Goal: Information Seeking & Learning: Check status

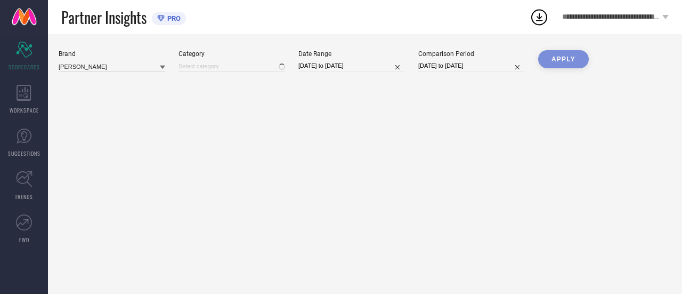
type input "All"
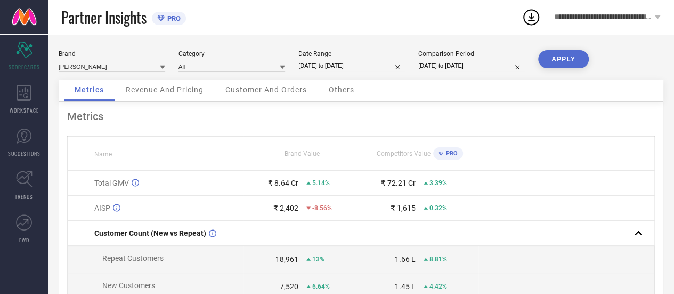
click at [350, 66] on input "[DATE] to [DATE]" at bounding box center [351, 65] width 107 height 11
select select "6"
select select "2025"
select select "7"
select select "2025"
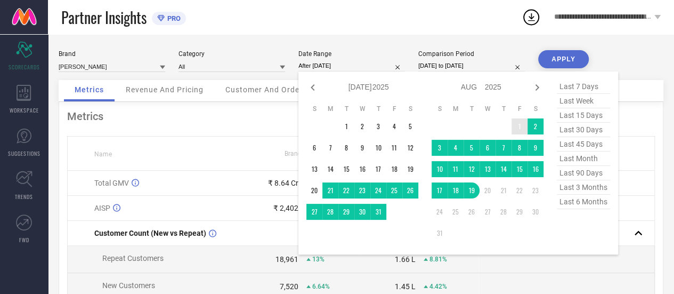
click at [518, 124] on td "1" at bounding box center [520, 126] width 16 height 16
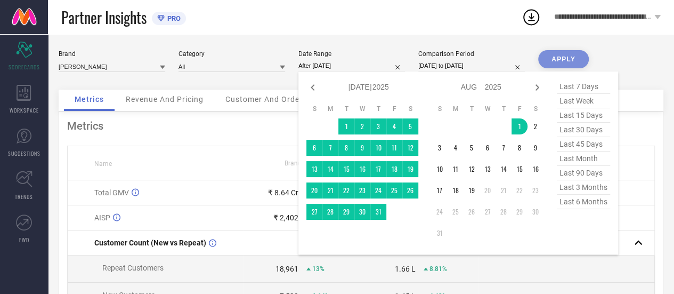
click at [582, 131] on span "last 30 days" at bounding box center [583, 130] width 53 height 14
type input "[DATE] to [DATE]"
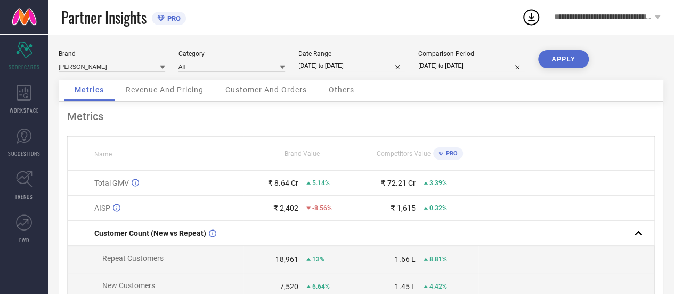
click at [313, 68] on input "[DATE] to [DATE]" at bounding box center [351, 65] width 107 height 11
select select "6"
select select "2025"
select select "7"
select select "2025"
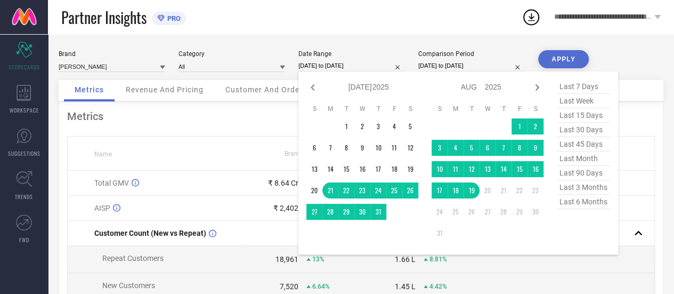
click at [590, 129] on span "last 30 days" at bounding box center [583, 130] width 53 height 14
type input "[DATE] to [DATE]"
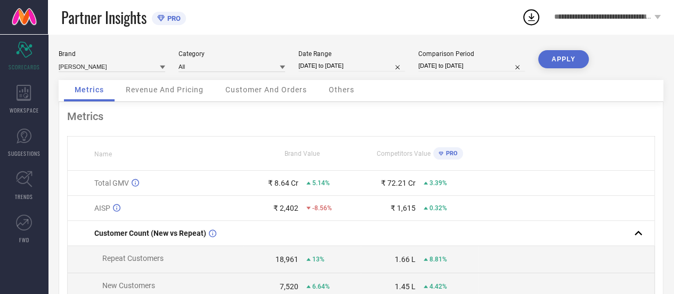
click at [570, 61] on button "APPLY" at bounding box center [563, 59] width 51 height 18
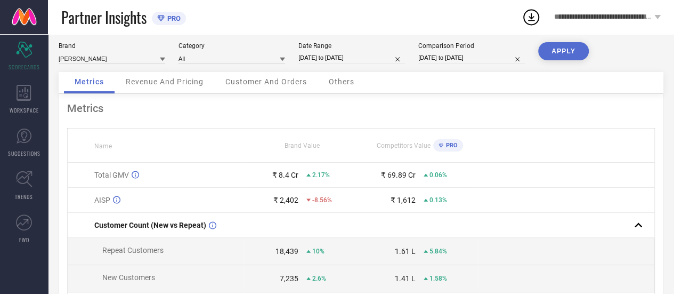
scroll to position [9, 0]
click at [444, 58] on input "[DATE] to [DATE]" at bounding box center [471, 57] width 107 height 11
select select "6"
select select "2024"
select select "7"
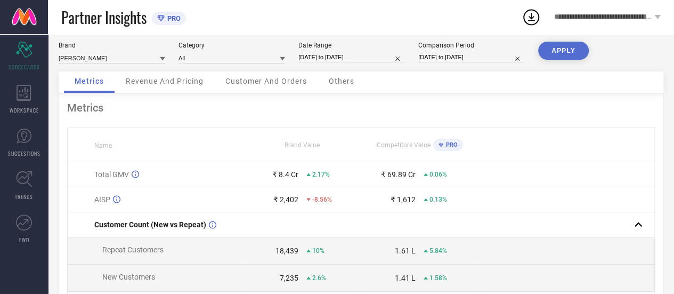
select select "2024"
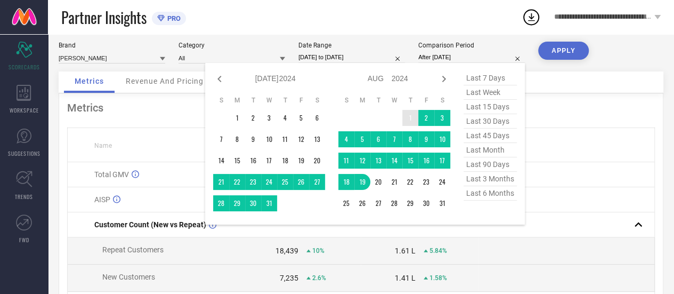
click at [411, 117] on td "1" at bounding box center [410, 118] width 16 height 16
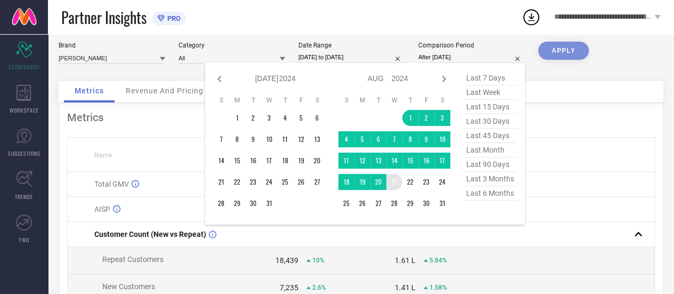
type input "[DATE] to [DATE]"
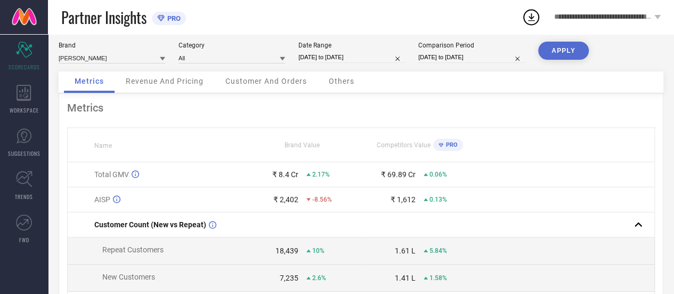
click at [353, 59] on input "[DATE] to [DATE]" at bounding box center [351, 57] width 107 height 11
select select "6"
select select "2025"
select select "7"
select select "2025"
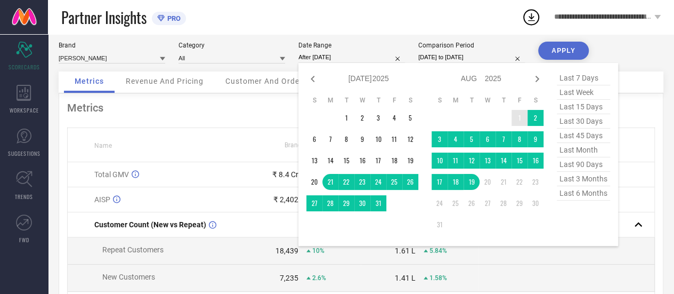
click at [517, 120] on td "1" at bounding box center [520, 118] width 16 height 16
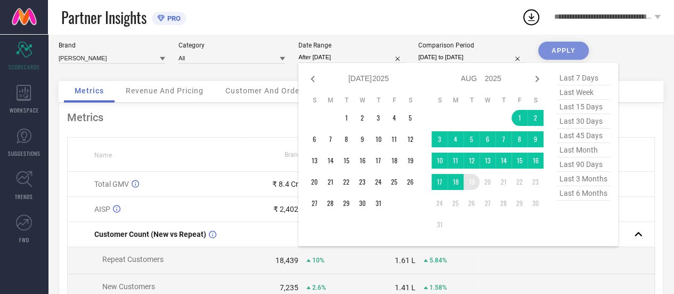
type input "[DATE] to [DATE]"
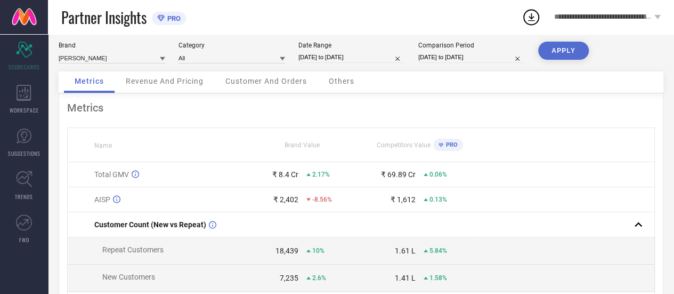
select select "7"
select select "2024"
select select "8"
select select "2024"
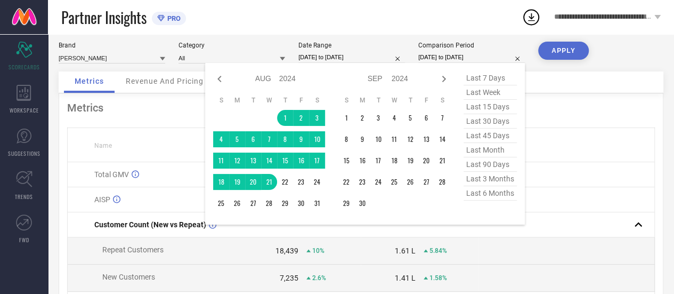
click at [466, 55] on input "[DATE] to [DATE]" at bounding box center [471, 57] width 107 height 11
click at [280, 115] on td "1" at bounding box center [285, 118] width 16 height 16
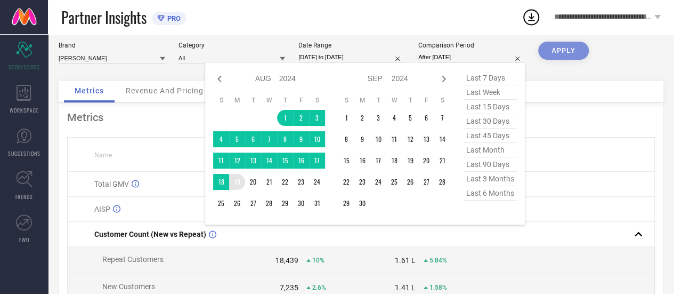
type input "[DATE] to [DATE]"
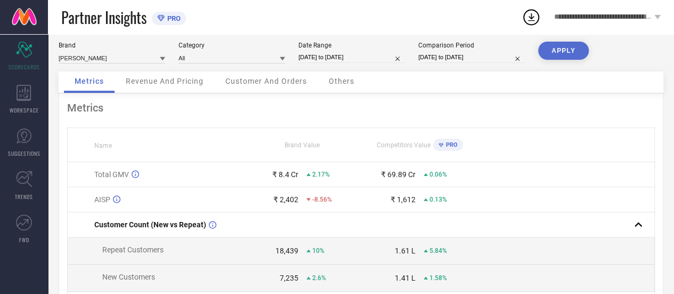
click at [570, 52] on button "APPLY" at bounding box center [563, 51] width 51 height 18
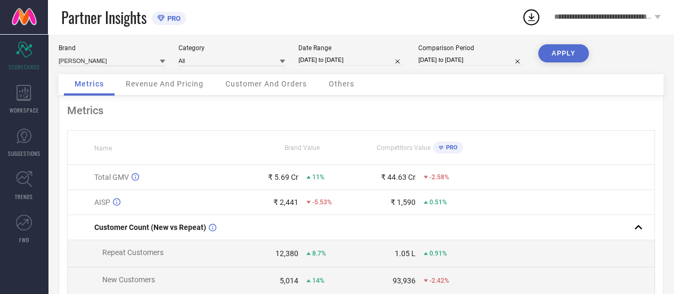
scroll to position [0, 0]
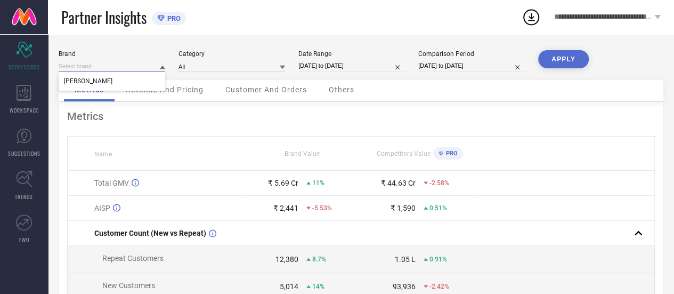
click at [136, 67] on input at bounding box center [112, 66] width 107 height 11
click at [152, 43] on div "Brand [PERSON_NAME] Category All Date Range [DATE] to [DATE] Comparison Period …" at bounding box center [361, 238] width 626 height 409
click at [109, 71] on input at bounding box center [112, 66] width 107 height 11
click at [107, 79] on span "[PERSON_NAME]" at bounding box center [88, 80] width 48 height 7
click at [456, 66] on input "[DATE] to [DATE]" at bounding box center [471, 65] width 107 height 11
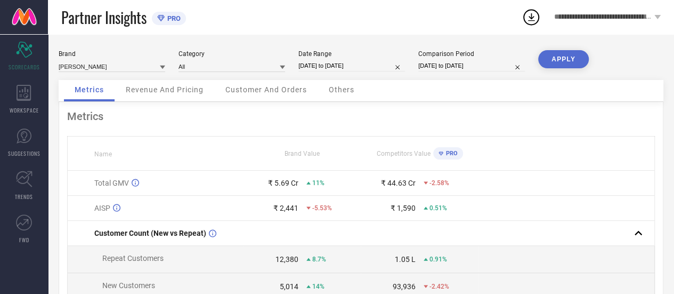
select select "7"
select select "2024"
select select "8"
select select "2024"
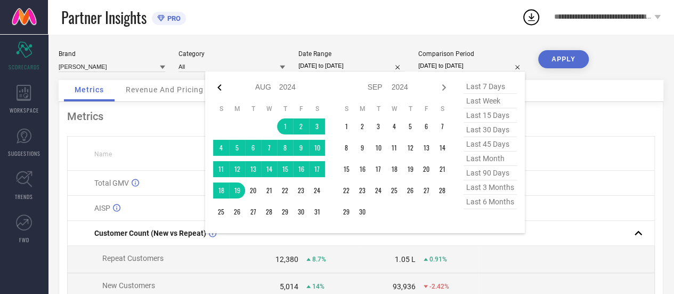
click at [218, 88] on icon at bounding box center [219, 87] width 13 height 13
select select "6"
select select "2024"
select select "7"
select select "2024"
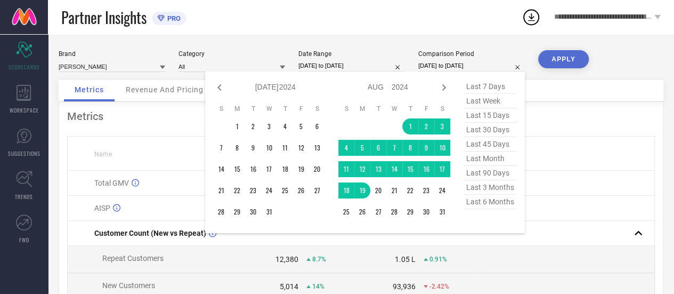
click at [218, 88] on icon at bounding box center [219, 87] width 13 height 13
select select "5"
select select "2024"
select select "6"
select select "2024"
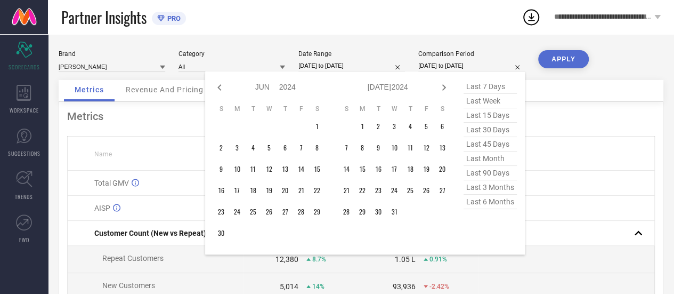
click at [218, 88] on icon at bounding box center [219, 87] width 13 height 13
select select "4"
select select "2024"
select select "5"
select select "2024"
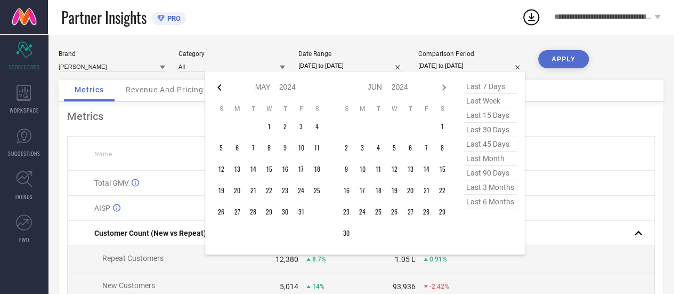
click at [221, 93] on icon at bounding box center [219, 87] width 13 height 13
select select "3"
select select "2024"
select select "4"
select select "2024"
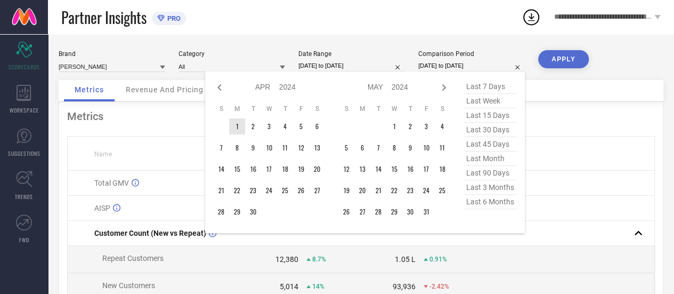
type input "After [DATE]"
click at [234, 131] on td "1" at bounding box center [237, 126] width 16 height 16
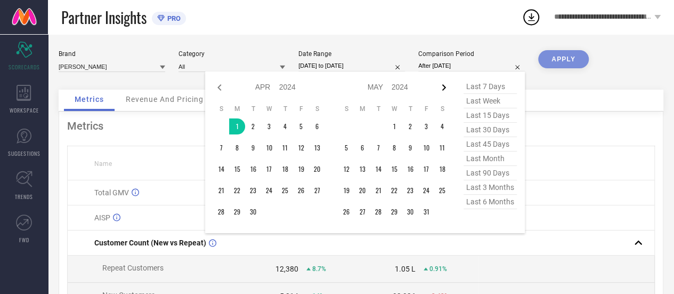
click at [443, 90] on icon at bounding box center [444, 87] width 4 height 6
select select "4"
select select "2024"
select select "5"
select select "2024"
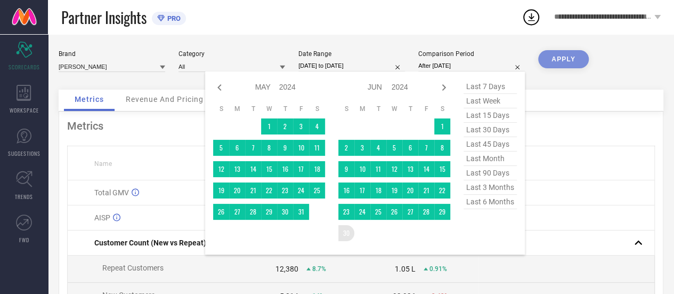
type input "[DATE] to [DATE]"
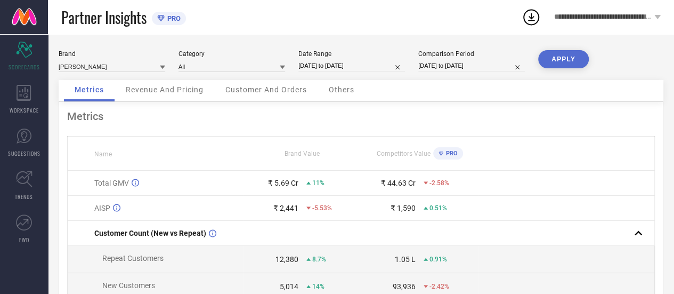
click at [343, 70] on input "[DATE] to [DATE]" at bounding box center [351, 65] width 107 height 11
select select "7"
select select "2025"
select select "8"
select select "2025"
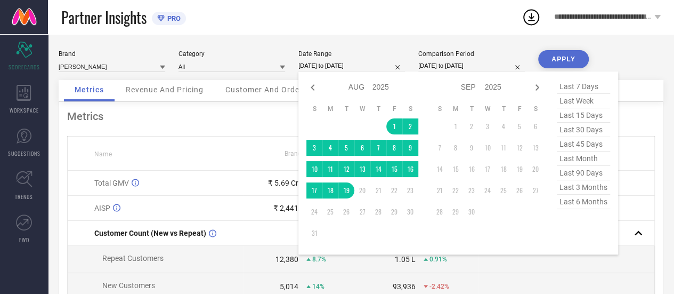
click at [303, 84] on div "Jan Feb Mar Apr May Jun [DATE] Aug Sep Oct Nov [DATE] 2016 2017 2018 2019 2020 …" at bounding box center [458, 162] width 320 height 183
click at [310, 89] on icon at bounding box center [312, 87] width 13 height 13
select select "6"
select select "2025"
select select "7"
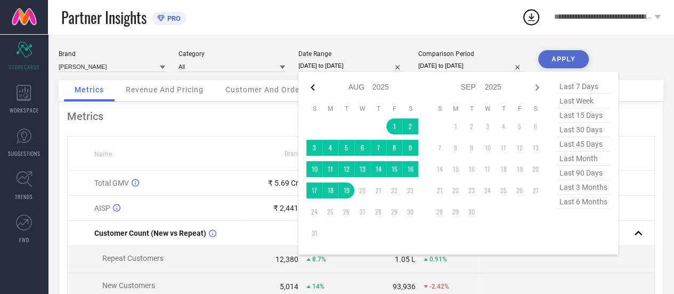
select select "2025"
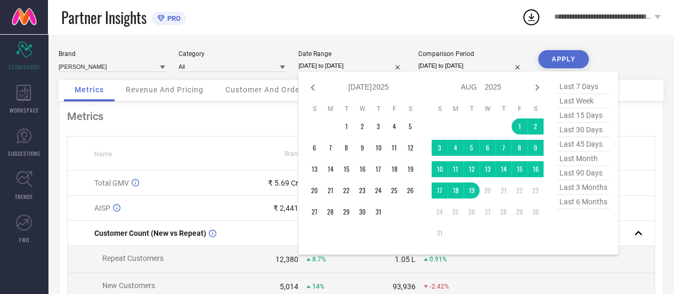
click at [310, 89] on icon at bounding box center [312, 87] width 13 height 13
select select "5"
select select "2025"
select select "6"
select select "2025"
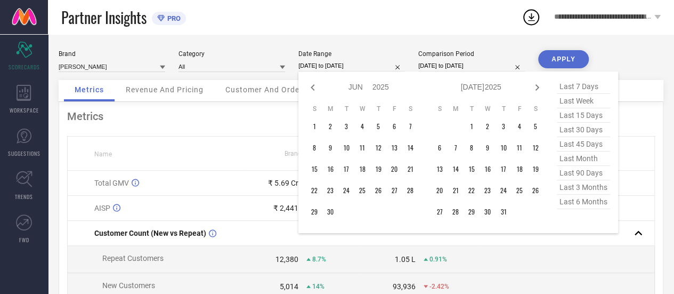
click at [310, 89] on icon at bounding box center [312, 87] width 13 height 13
select select "4"
select select "2025"
select select "5"
select select "2025"
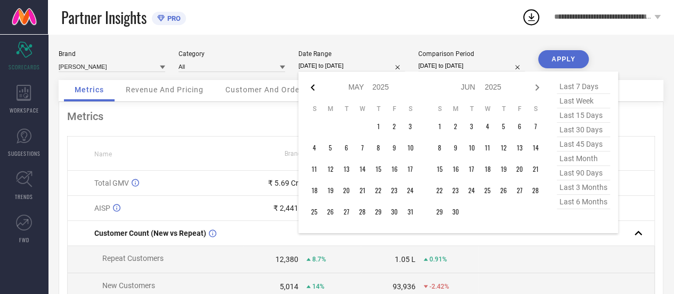
click at [314, 85] on icon at bounding box center [312, 87] width 13 height 13
select select "3"
select select "2025"
select select "4"
select select "2025"
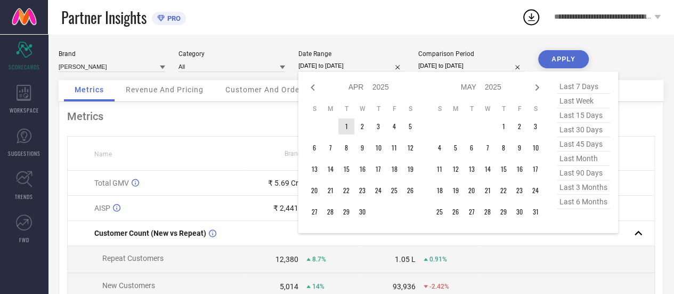
type input "After [DATE]"
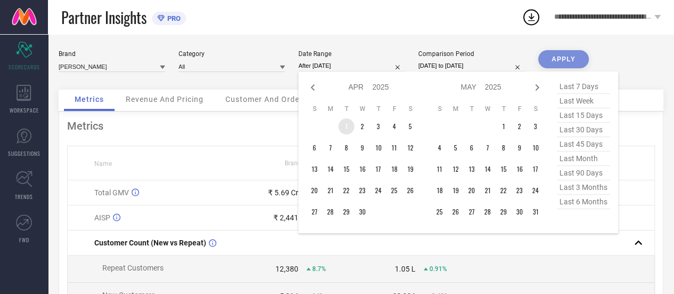
click at [347, 128] on td "1" at bounding box center [346, 126] width 16 height 16
click at [538, 87] on icon at bounding box center [538, 87] width 4 height 6
select select "4"
select select "2025"
select select "5"
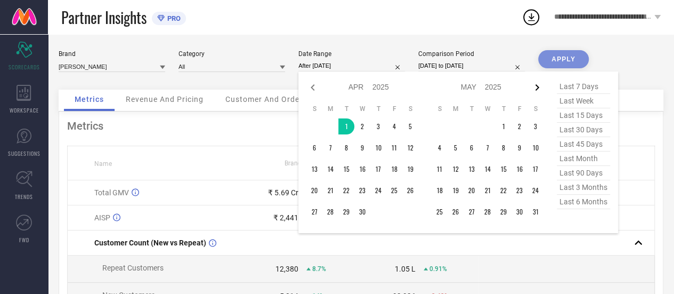
select select "2025"
click at [538, 87] on icon at bounding box center [538, 87] width 4 height 6
select select "5"
select select "2025"
select select "6"
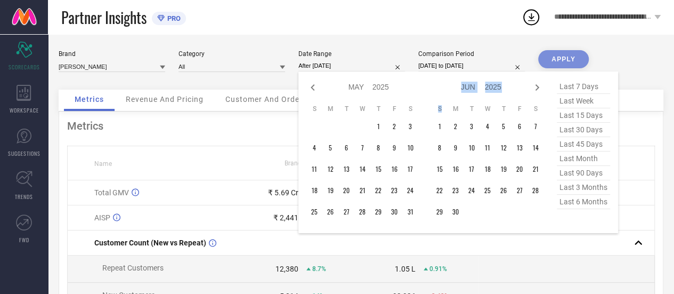
select select "2025"
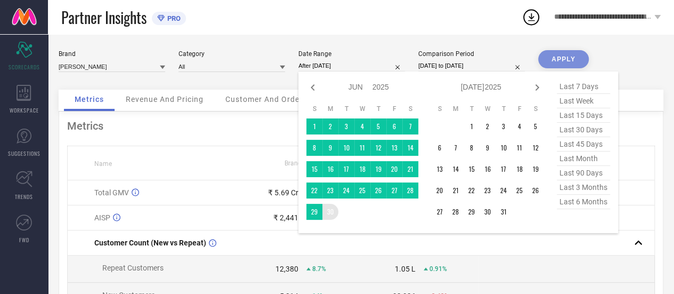
type input "[DATE] to [DATE]"
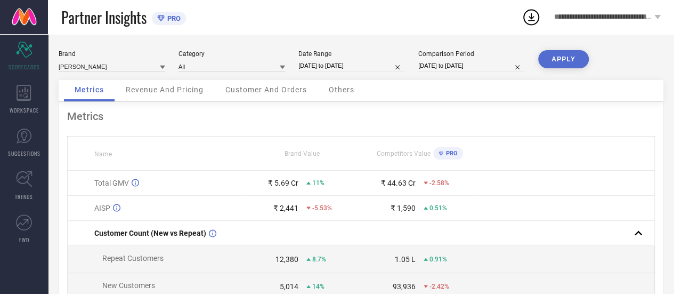
click at [563, 62] on button "APPLY" at bounding box center [563, 59] width 51 height 18
click at [322, 66] on input "[DATE] to [DATE]" at bounding box center [351, 65] width 107 height 11
select select "3"
select select "2025"
select select "4"
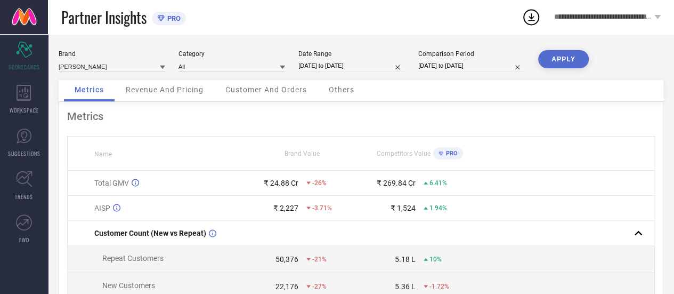
select select "2025"
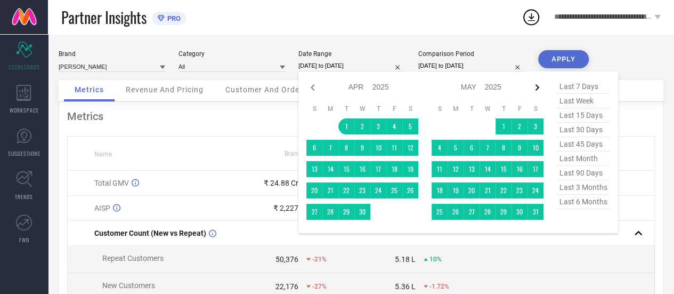
click at [533, 87] on icon at bounding box center [537, 87] width 13 height 13
select select "4"
select select "2025"
select select "5"
select select "2025"
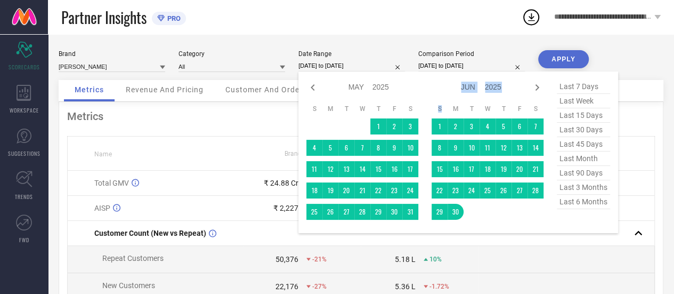
click at [533, 87] on icon at bounding box center [537, 87] width 13 height 13
select select "5"
select select "2025"
select select "6"
select select "2025"
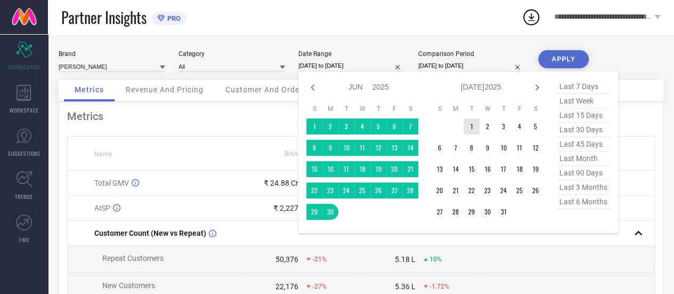
type input "After [DATE]"
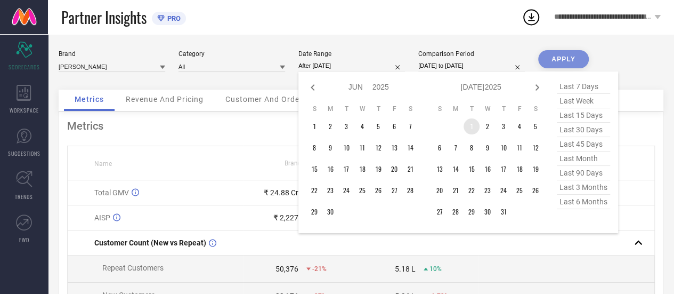
click at [474, 126] on td "1" at bounding box center [472, 126] width 16 height 16
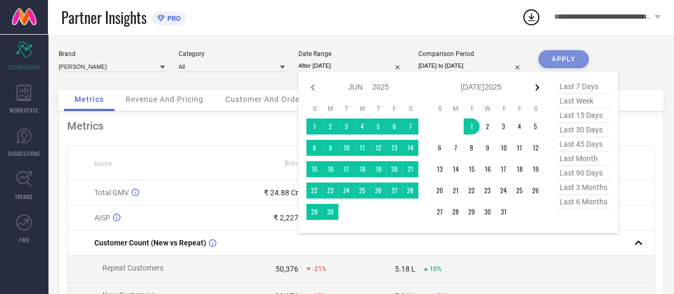
click at [539, 89] on icon at bounding box center [537, 87] width 13 height 13
select select "6"
select select "2025"
select select "7"
select select "2025"
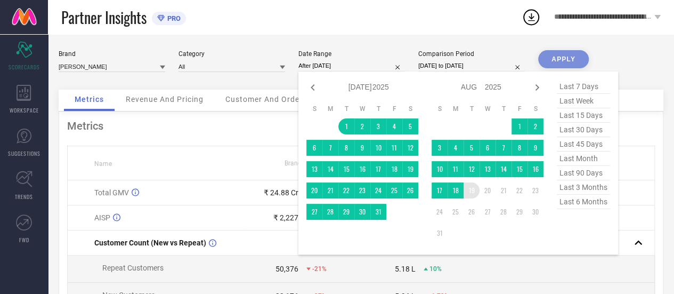
type input "[DATE] to [DATE]"
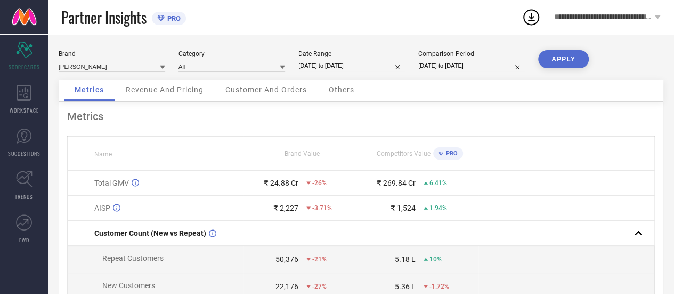
click at [457, 71] on input "[DATE] to [DATE]" at bounding box center [471, 65] width 107 height 11
select select "3"
select select "2024"
select select "4"
select select "2024"
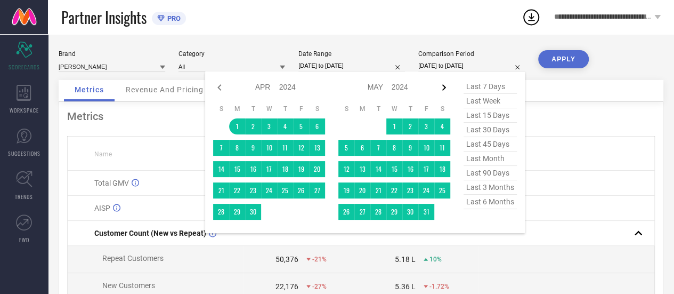
click at [448, 87] on icon at bounding box center [443, 87] width 13 height 13
select select "4"
select select "2024"
select select "5"
select select "2024"
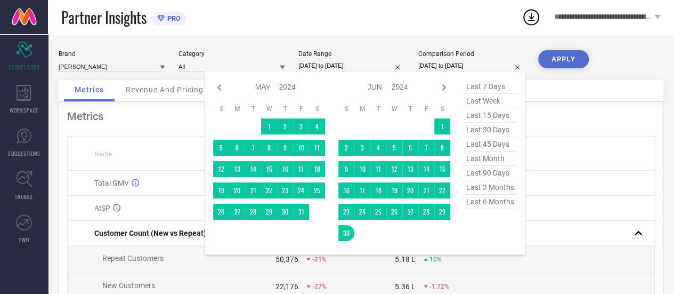
click at [448, 87] on icon at bounding box center [443, 87] width 13 height 13
select select "5"
select select "2024"
select select "6"
select select "2024"
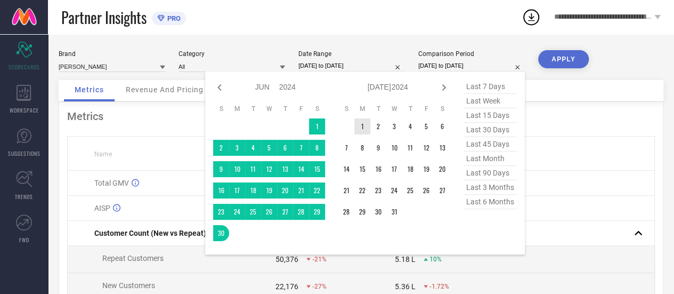
type input "After [DATE]"
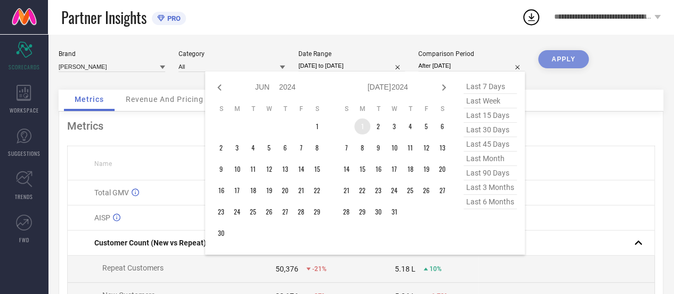
click at [367, 126] on td "1" at bounding box center [362, 126] width 16 height 16
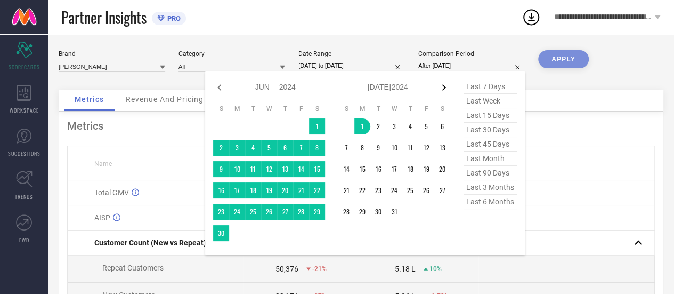
click at [443, 90] on icon at bounding box center [444, 87] width 4 height 6
select select "6"
select select "2024"
select select "7"
select select "2024"
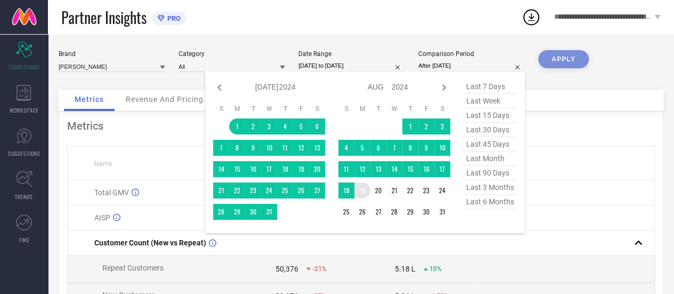
type input "[DATE] to [DATE]"
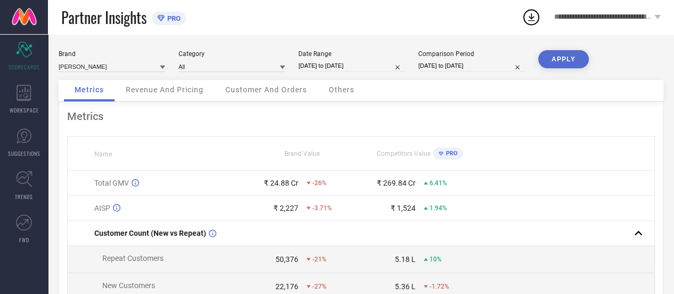
click at [561, 57] on button "APPLY" at bounding box center [563, 59] width 51 height 18
click at [312, 63] on input "[DATE] to [DATE]" at bounding box center [351, 65] width 107 height 11
select select "6"
select select "2025"
select select "7"
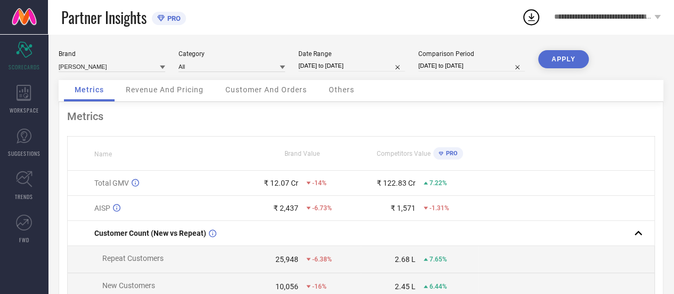
select select "2025"
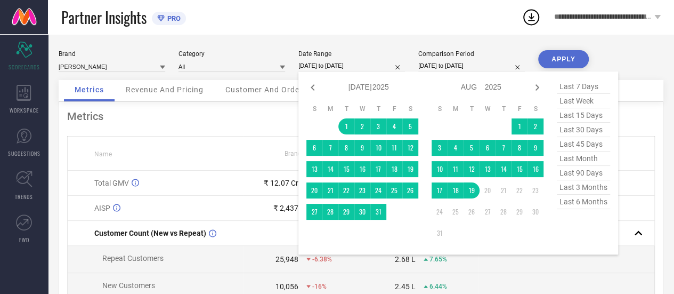
click at [375, 20] on div "Partner Insights PRO" at bounding box center [291, 17] width 460 height 34
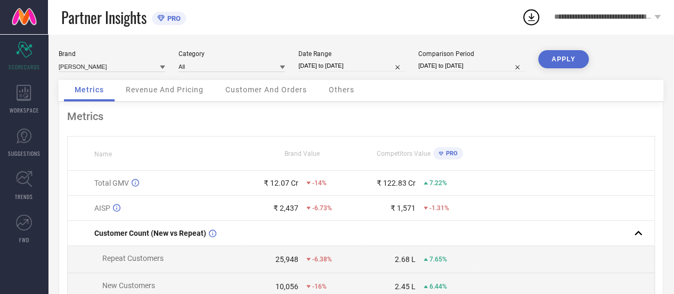
click at [328, 63] on input "[DATE] to [DATE]" at bounding box center [351, 65] width 107 height 11
select select "6"
select select "2025"
select select "7"
select select "2025"
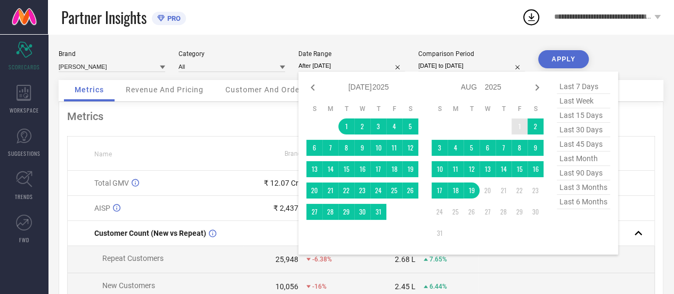
click at [515, 129] on td "1" at bounding box center [520, 126] width 16 height 16
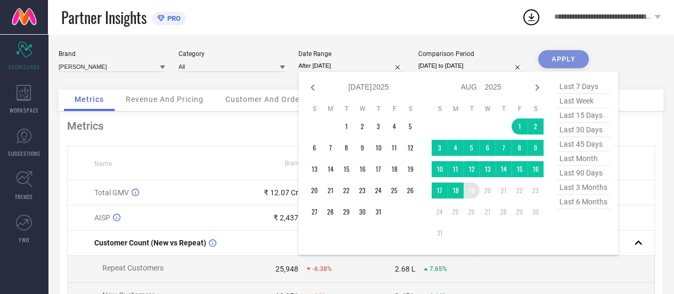
type input "[DATE] to [DATE]"
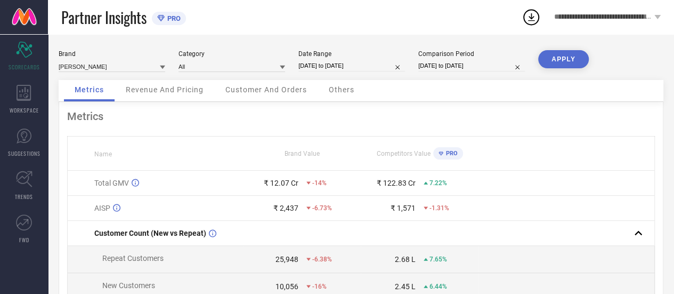
select select "6"
select select "2024"
select select "7"
select select "2024"
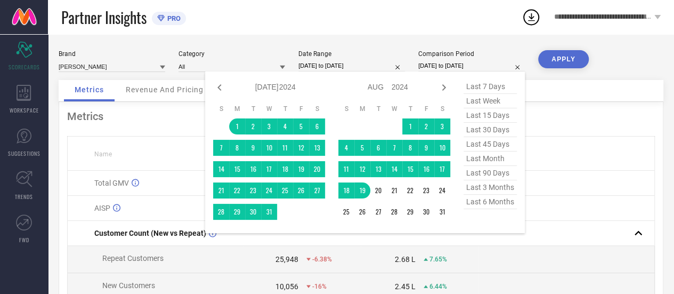
click at [463, 66] on input "[DATE] to [DATE]" at bounding box center [471, 65] width 107 height 11
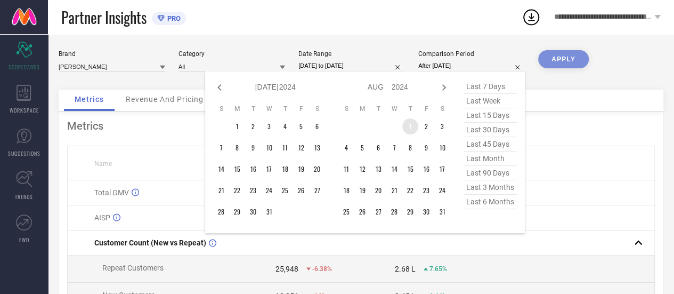
click at [410, 126] on td "1" at bounding box center [410, 126] width 16 height 16
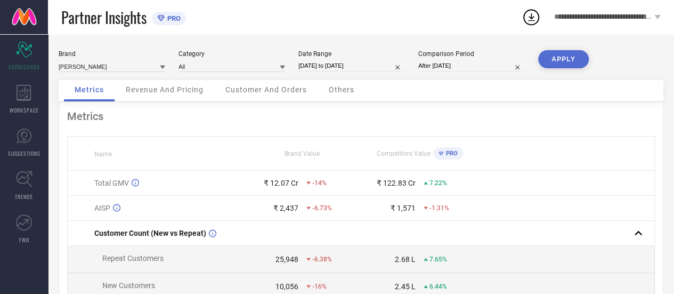
type input "[DATE] to [DATE]"
click at [567, 59] on button "APPLY" at bounding box center [563, 59] width 51 height 18
click at [180, 92] on span "Revenue And Pricing" at bounding box center [165, 89] width 78 height 9
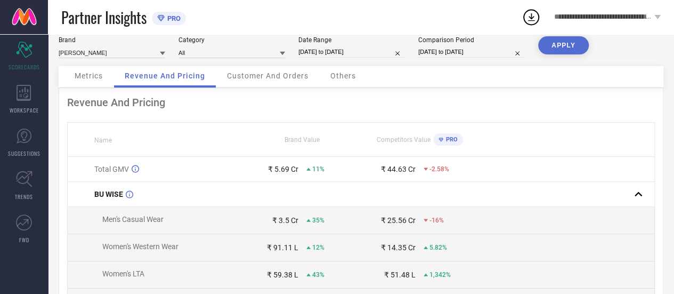
scroll to position [12, 0]
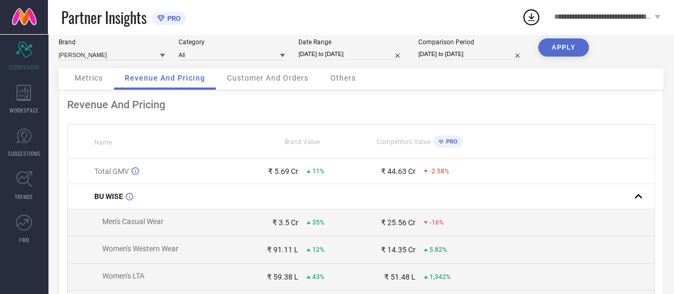
click at [264, 83] on div "Customer And Orders" at bounding box center [267, 78] width 103 height 21
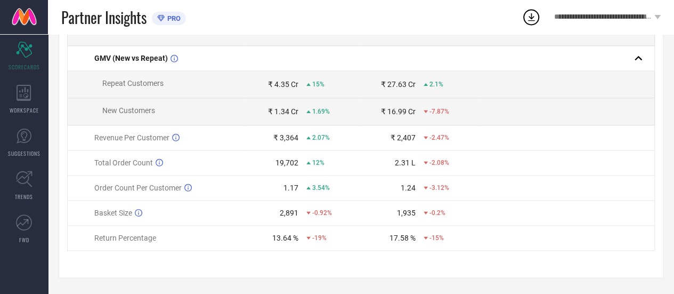
scroll to position [0, 0]
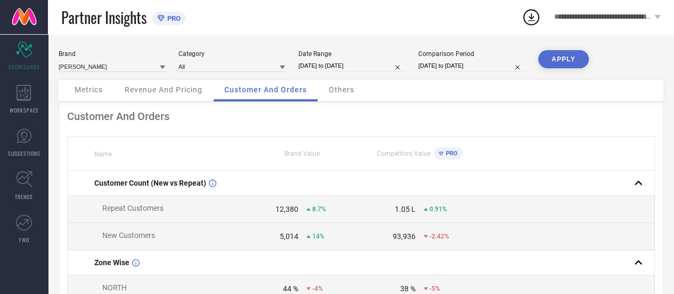
click at [342, 90] on span "Others" at bounding box center [342, 89] width 26 height 9
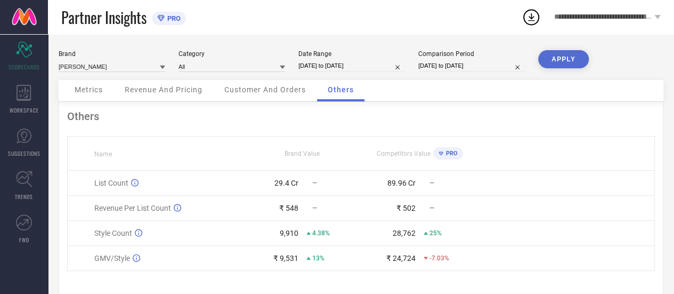
click at [453, 70] on input "[DATE] to [DATE]" at bounding box center [471, 65] width 107 height 11
select select "7"
select select "2024"
select select "8"
select select "2024"
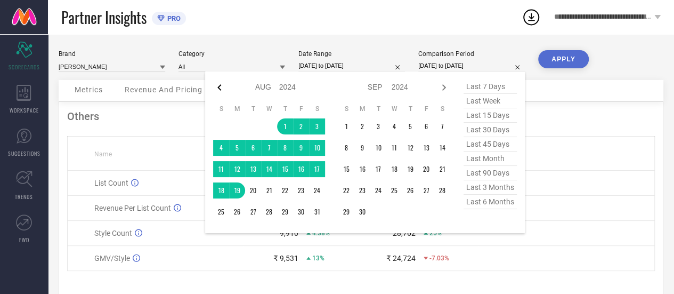
click at [220, 87] on icon at bounding box center [219, 87] width 13 height 13
select select "6"
select select "2024"
select select "7"
select select "2024"
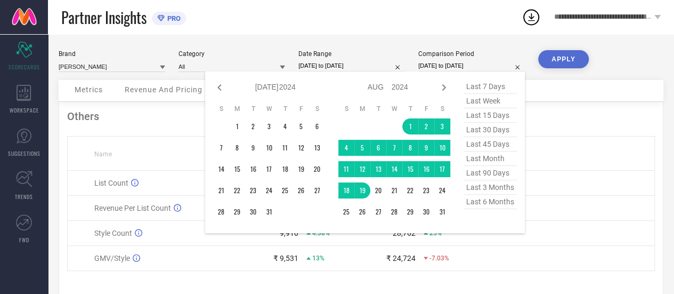
click at [220, 87] on icon at bounding box center [219, 87] width 13 height 13
select select "5"
select select "2024"
select select "6"
select select "2024"
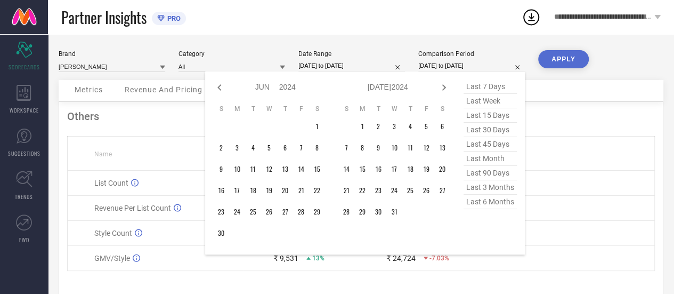
click at [220, 87] on icon at bounding box center [219, 87] width 13 height 13
select select "4"
select select "2024"
select select "5"
select select "2024"
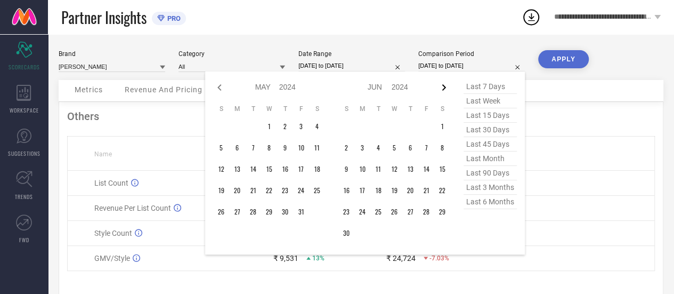
click at [445, 83] on icon at bounding box center [443, 87] width 13 height 13
select select "5"
select select "2024"
select select "6"
select select "2024"
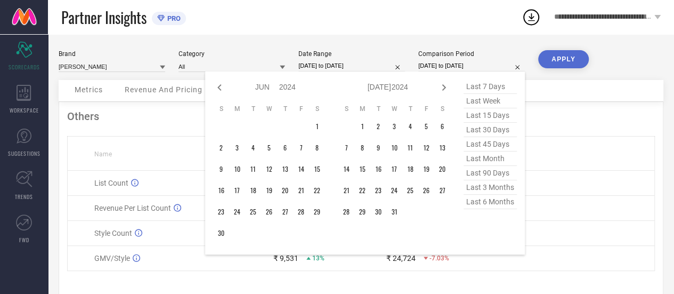
click at [213, 91] on div "Jan Feb Mar Apr May Jun [DATE] Aug Sep Oct Nov [DATE] 2015 2016 2017 2018 2019 …" at bounding box center [365, 162] width 320 height 183
click at [217, 87] on icon at bounding box center [219, 87] width 13 height 13
select select "4"
select select "2024"
select select "5"
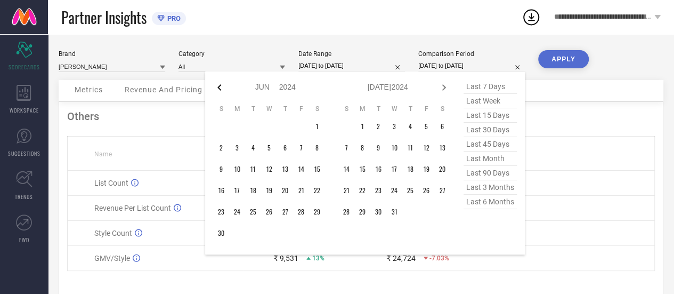
select select "2024"
click at [220, 84] on icon at bounding box center [219, 87] width 13 height 13
select select "3"
select select "2024"
select select "4"
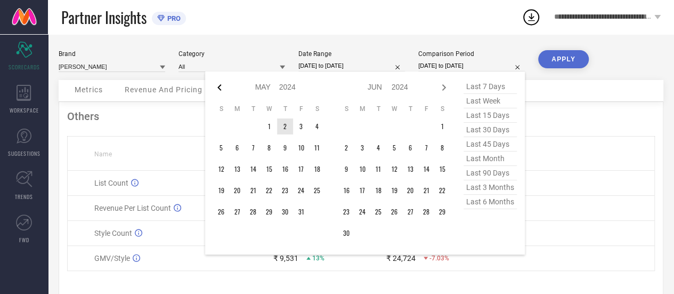
select select "2024"
type input "After [DATE]"
click at [240, 124] on td "1" at bounding box center [237, 126] width 16 height 16
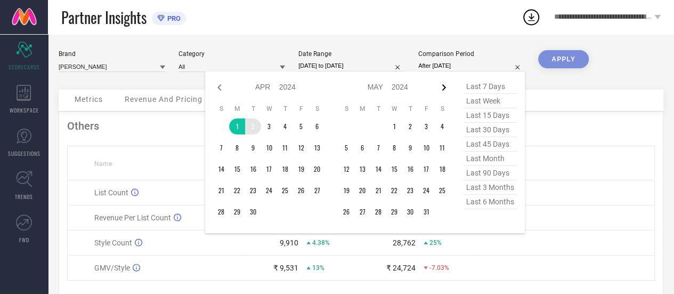
click at [444, 89] on icon at bounding box center [444, 87] width 4 height 6
select select "4"
select select "2024"
select select "5"
select select "2024"
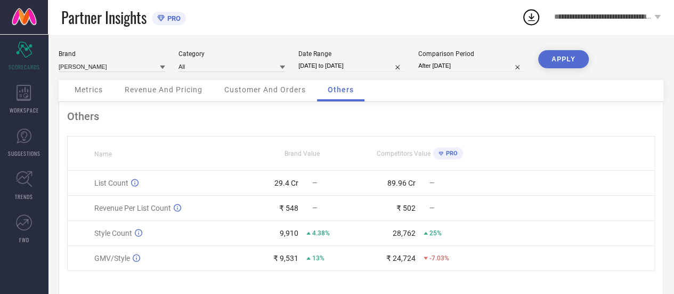
type input "[DATE] to [DATE]"
click at [315, 67] on input "[DATE] to [DATE]" at bounding box center [351, 65] width 107 height 11
select select "7"
select select "2025"
select select "8"
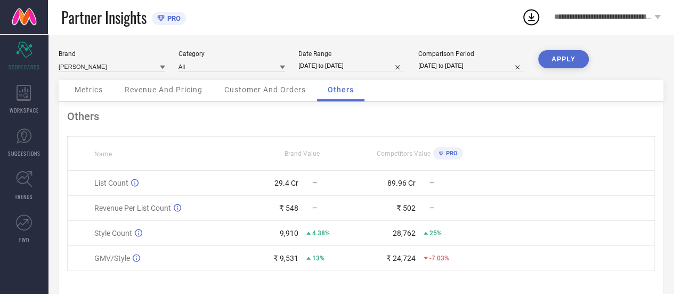
select select "2025"
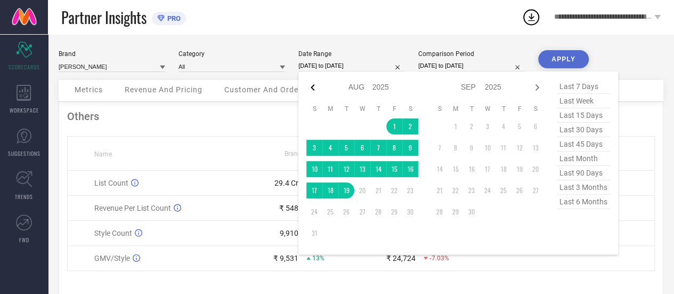
click at [312, 84] on icon at bounding box center [312, 87] width 13 height 13
select select "6"
select select "2025"
select select "7"
select select "2025"
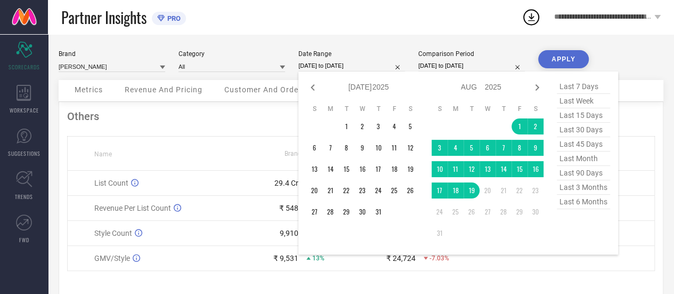
click at [312, 84] on icon at bounding box center [312, 87] width 13 height 13
select select "5"
select select "2025"
select select "6"
select select "2025"
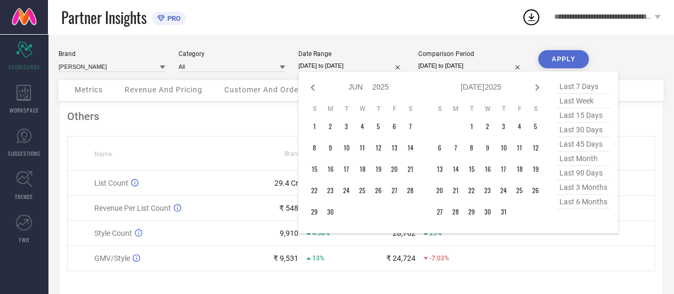
click at [312, 84] on icon at bounding box center [312, 87] width 13 height 13
select select "4"
select select "2025"
select select "5"
select select "2025"
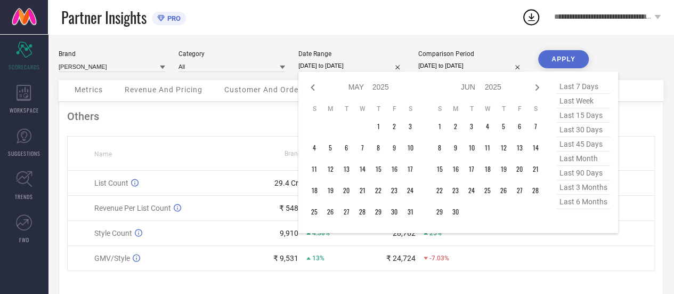
click at [312, 84] on icon at bounding box center [312, 87] width 13 height 13
select select "3"
select select "2025"
select select "4"
select select "2025"
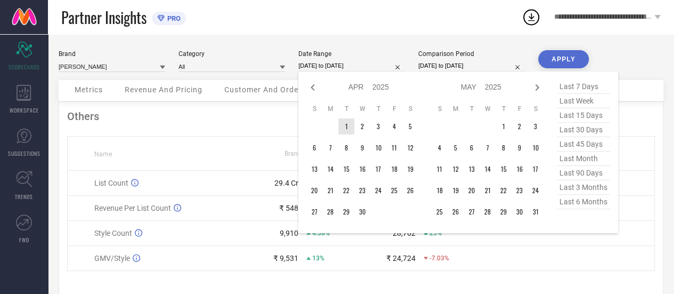
type input "After [DATE]"
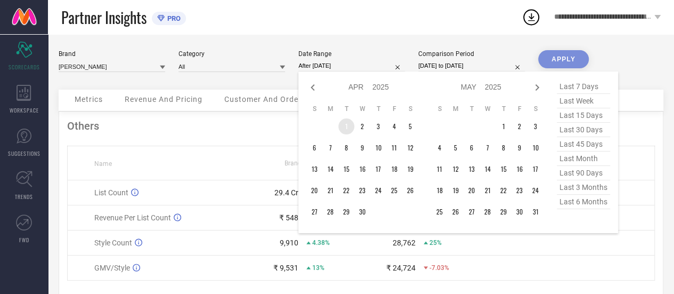
click at [342, 129] on td "1" at bounding box center [346, 126] width 16 height 16
click at [536, 87] on icon at bounding box center [537, 87] width 13 height 13
select select "4"
select select "2025"
select select "5"
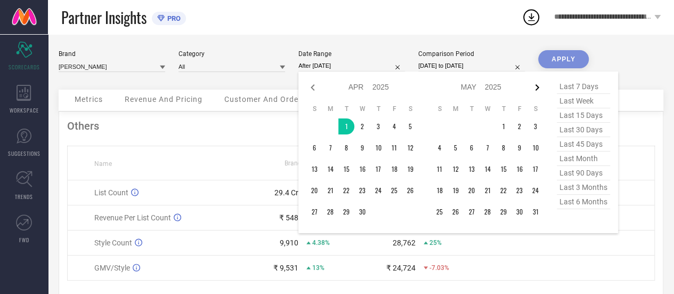
select select "2025"
click at [536, 87] on icon at bounding box center [537, 87] width 13 height 13
select select "5"
select select "2025"
select select "6"
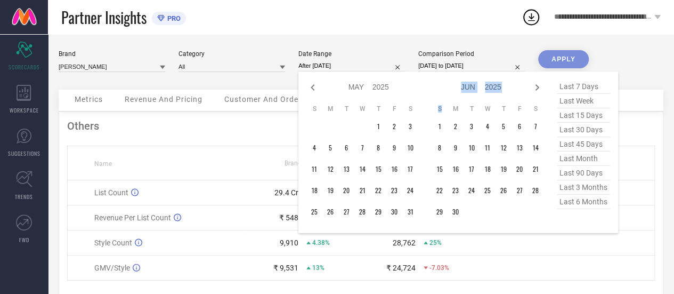
select select "2025"
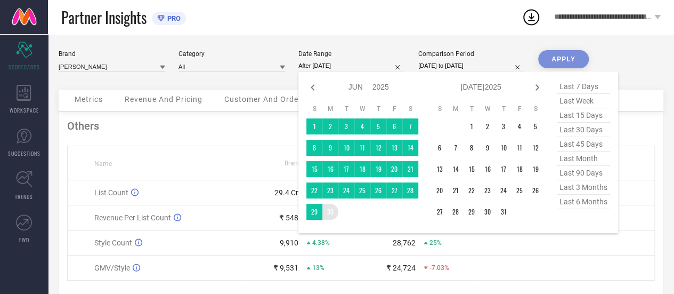
type input "[DATE] to [DATE]"
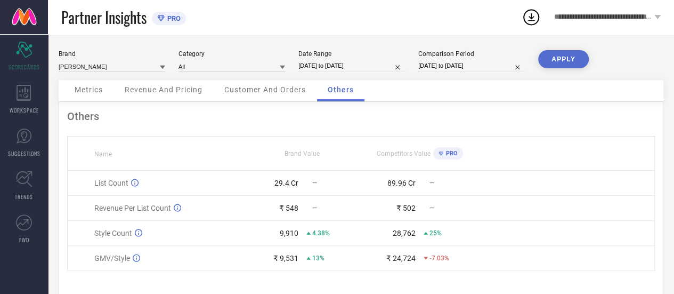
click at [563, 59] on button "APPLY" at bounding box center [563, 59] width 51 height 18
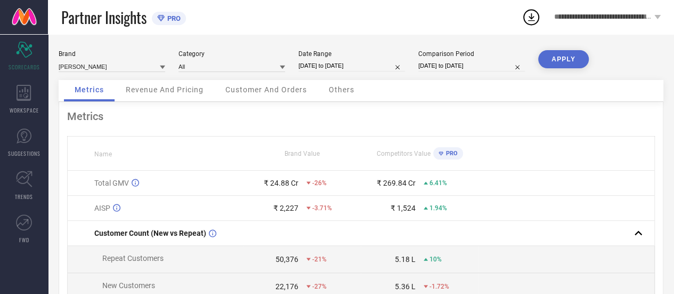
click at [358, 88] on div "Others" at bounding box center [341, 90] width 47 height 21
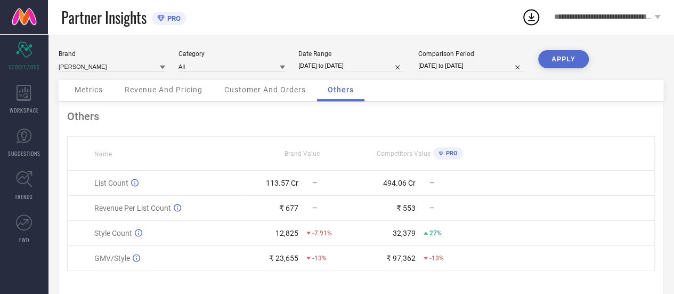
scroll to position [21, 0]
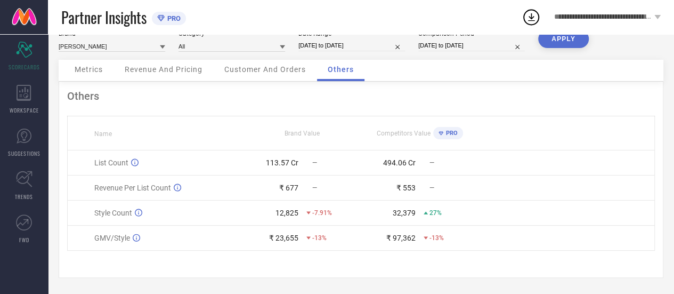
click at [342, 46] on input "[DATE] to [DATE]" at bounding box center [351, 45] width 107 height 11
select select "3"
select select "2025"
select select "4"
select select "2025"
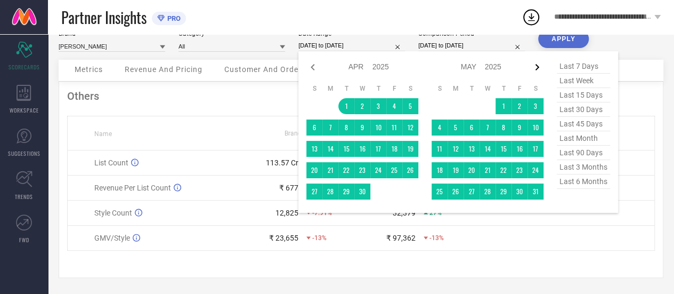
click at [541, 66] on icon at bounding box center [537, 67] width 13 height 13
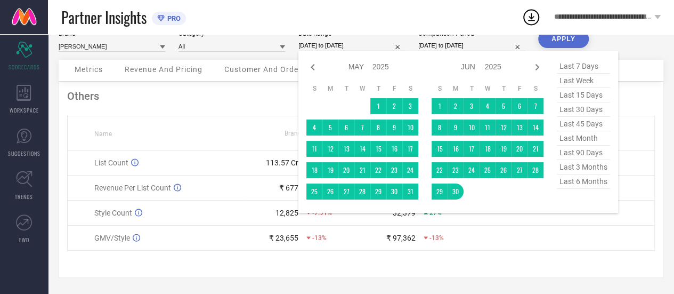
click at [541, 66] on icon at bounding box center [537, 67] width 13 height 13
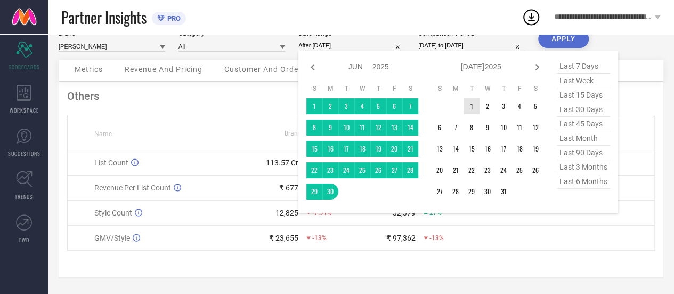
click at [470, 107] on td "1" at bounding box center [472, 106] width 16 height 16
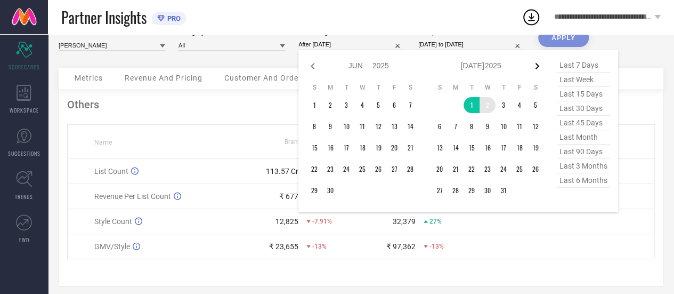
click at [539, 67] on icon at bounding box center [537, 66] width 13 height 13
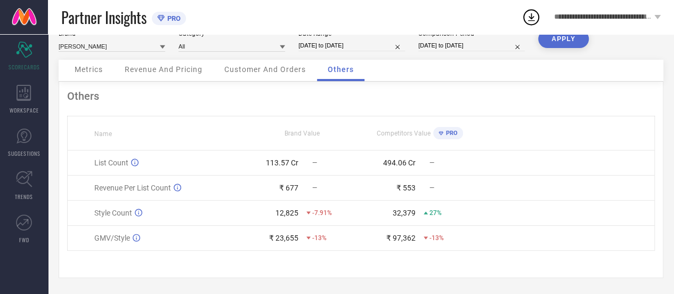
click at [475, 43] on input "[DATE] to [DATE]" at bounding box center [471, 45] width 107 height 11
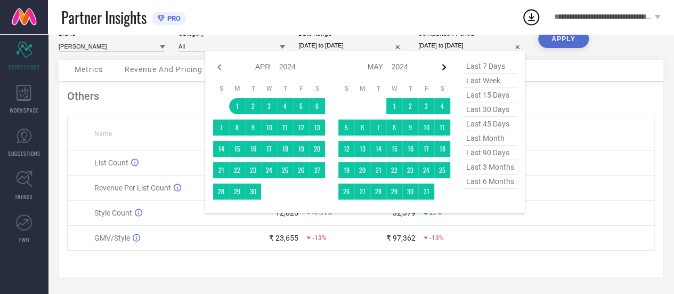
click at [443, 64] on icon at bounding box center [443, 67] width 13 height 13
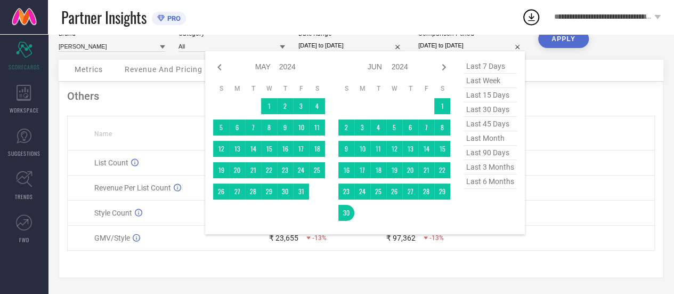
click at [443, 64] on icon at bounding box center [443, 67] width 13 height 13
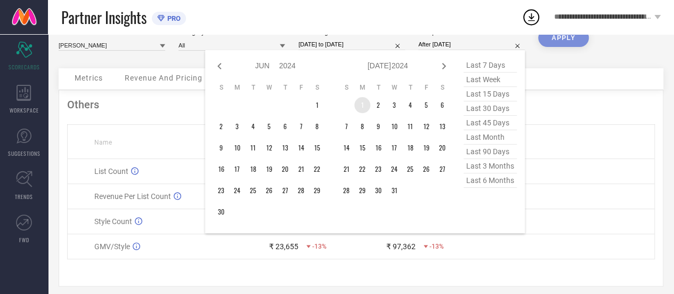
click at [368, 103] on td "1" at bounding box center [362, 105] width 16 height 16
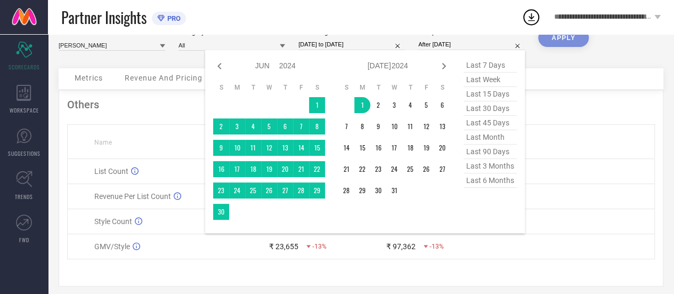
click at [452, 63] on div "Jan Feb Mar Apr May Jun [DATE] Aug Sep Oct Nov [DATE] 2015 2016 2017 2018 2019 …" at bounding box center [365, 141] width 304 height 167
click at [442, 65] on icon at bounding box center [443, 66] width 13 height 13
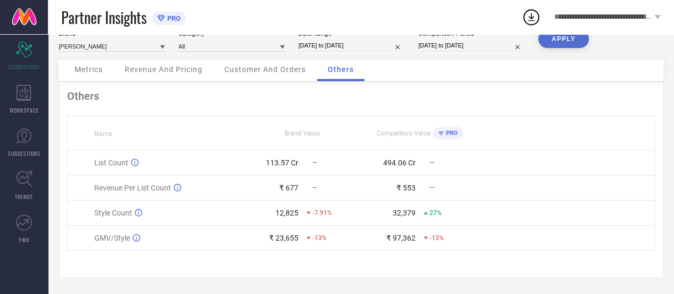
click at [569, 43] on button "APPLY" at bounding box center [563, 39] width 51 height 18
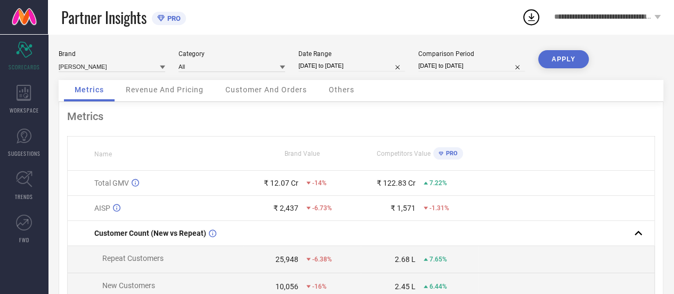
click at [331, 100] on div "Others" at bounding box center [341, 90] width 47 height 21
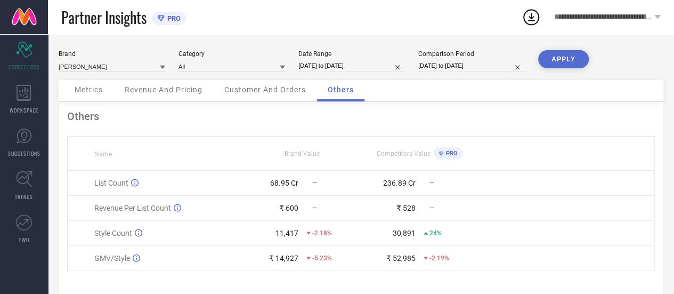
scroll to position [21, 0]
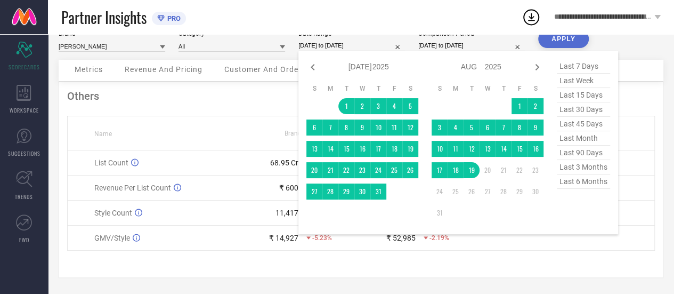
click at [312, 46] on input "[DATE] to [DATE]" at bounding box center [351, 45] width 107 height 11
click at [315, 61] on icon at bounding box center [312, 67] width 13 height 13
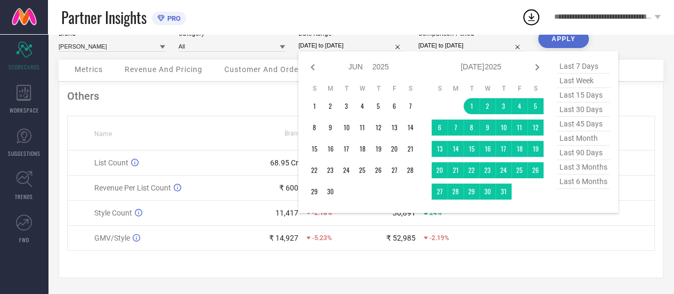
click at [315, 61] on icon at bounding box center [312, 67] width 13 height 13
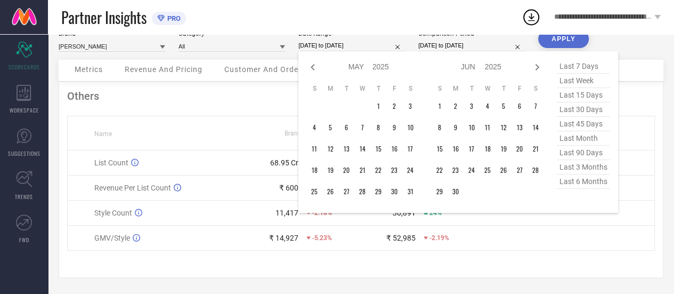
click at [315, 61] on icon at bounding box center [312, 67] width 13 height 13
click at [360, 102] on td "1" at bounding box center [362, 106] width 16 height 16
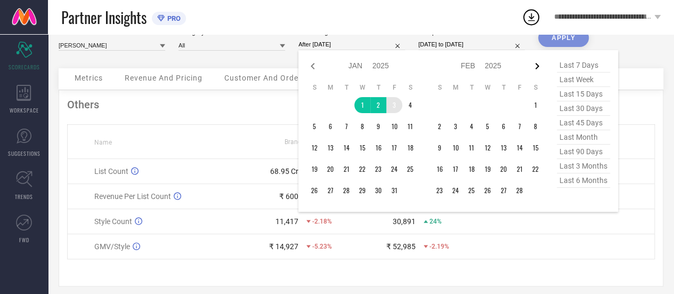
click at [537, 66] on icon at bounding box center [537, 66] width 13 height 13
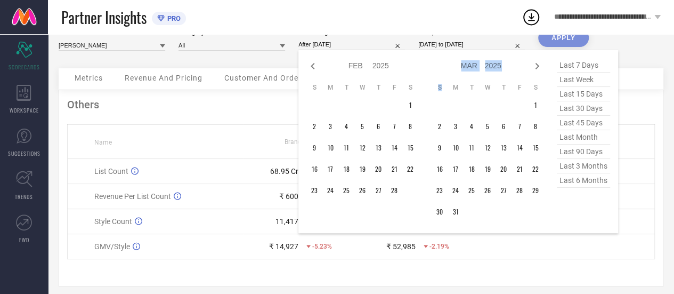
click at [537, 66] on icon at bounding box center [537, 66] width 13 height 13
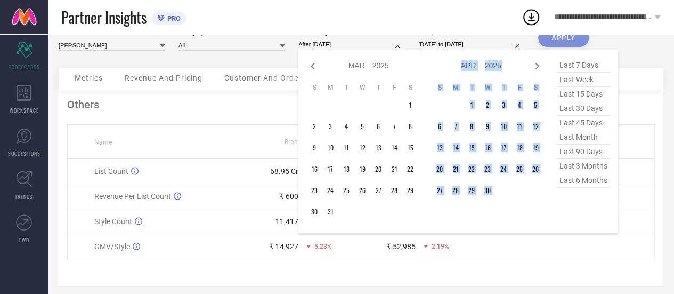
click at [537, 66] on icon at bounding box center [537, 66] width 13 height 13
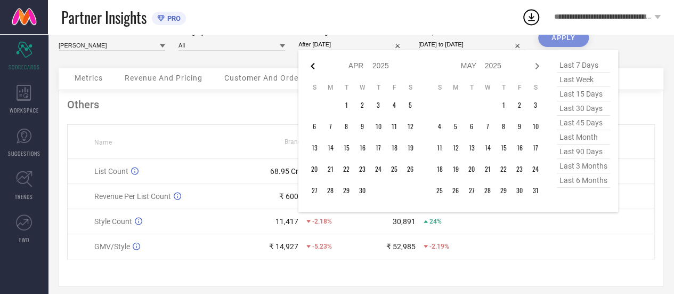
click at [313, 64] on icon at bounding box center [313, 66] width 4 height 6
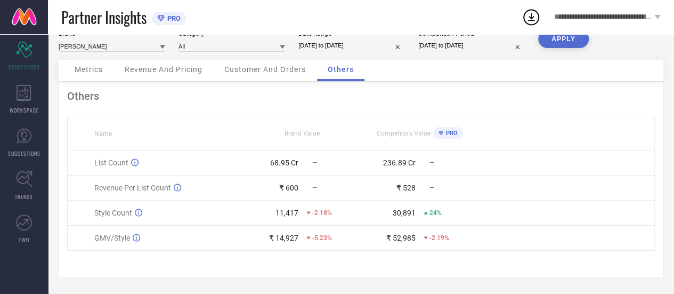
click at [455, 42] on input "[DATE] to [DATE]" at bounding box center [471, 45] width 107 height 11
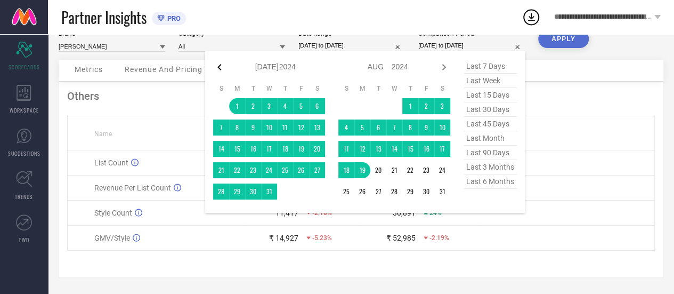
click at [218, 69] on icon at bounding box center [219, 67] width 13 height 13
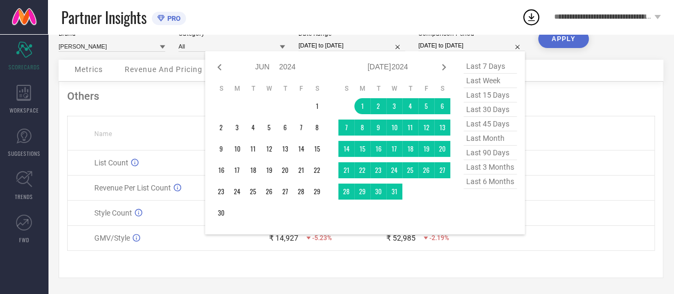
click at [218, 69] on icon at bounding box center [219, 67] width 13 height 13
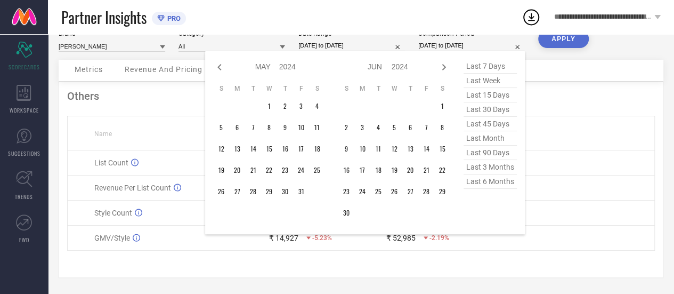
click at [218, 69] on icon at bounding box center [219, 67] width 13 height 13
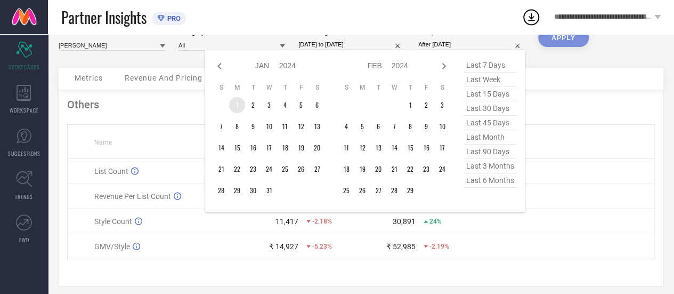
click at [240, 102] on td "1" at bounding box center [237, 105] width 16 height 16
click at [443, 66] on icon at bounding box center [443, 66] width 13 height 13
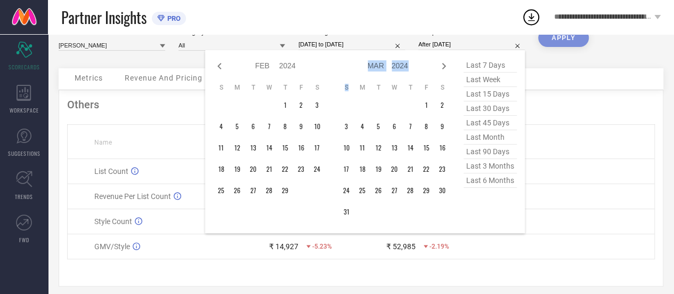
click at [443, 66] on icon at bounding box center [443, 66] width 13 height 13
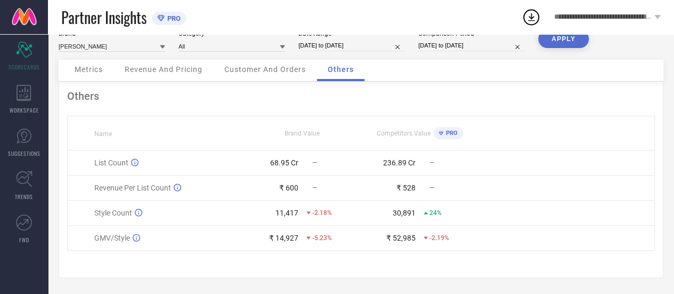
click at [570, 37] on button "APPLY" at bounding box center [563, 39] width 51 height 18
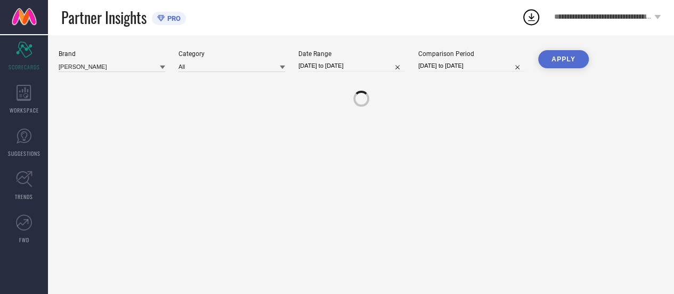
scroll to position [0, 0]
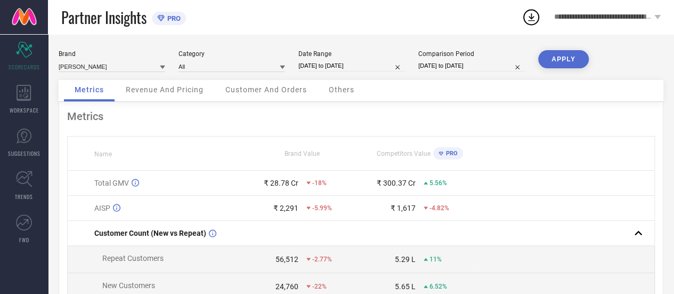
click at [343, 94] on span "Others" at bounding box center [342, 89] width 26 height 9
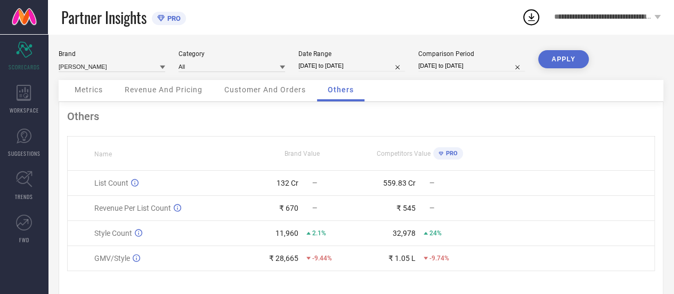
scroll to position [21, 0]
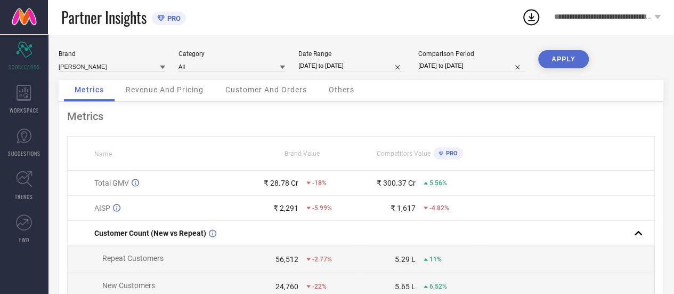
scroll to position [1, 0]
click at [342, 92] on span "Others" at bounding box center [342, 89] width 26 height 9
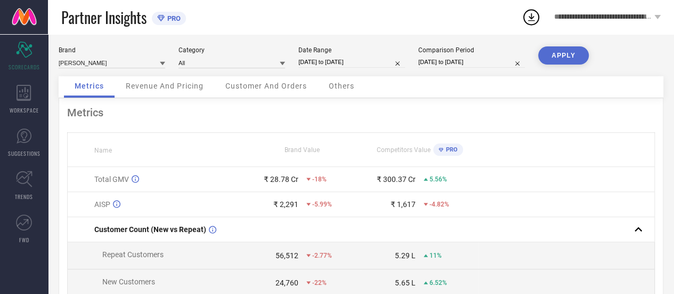
scroll to position [3, 0]
click at [337, 92] on div "Others" at bounding box center [341, 87] width 47 height 21
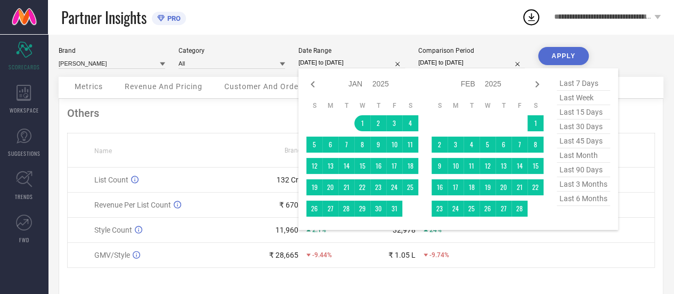
click at [336, 64] on input "[DATE] to [DATE]" at bounding box center [351, 62] width 107 height 11
click at [469, 27] on div "Partner Insights PRO" at bounding box center [291, 17] width 460 height 34
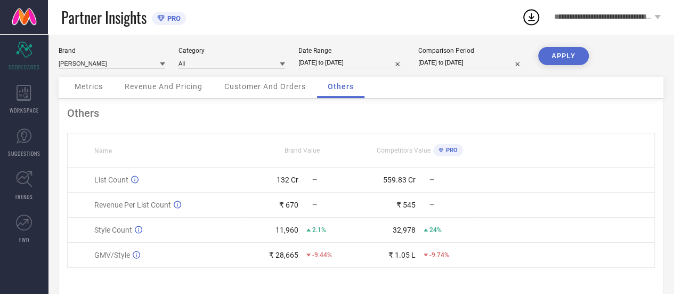
scroll to position [21, 0]
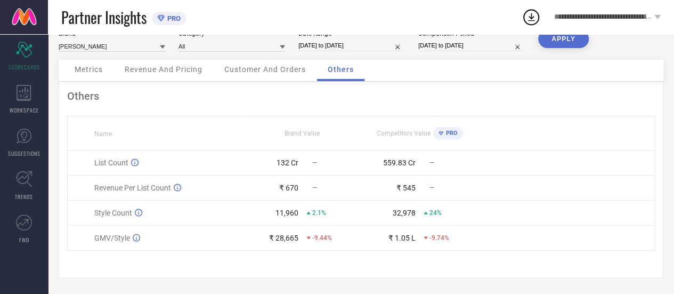
click at [532, 19] on icon at bounding box center [531, 16] width 19 height 19
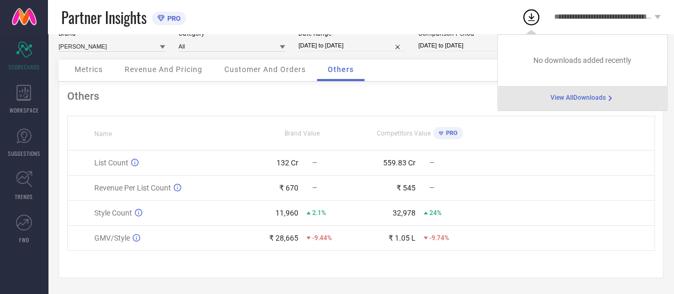
click at [449, 92] on div "Others" at bounding box center [361, 96] width 588 height 13
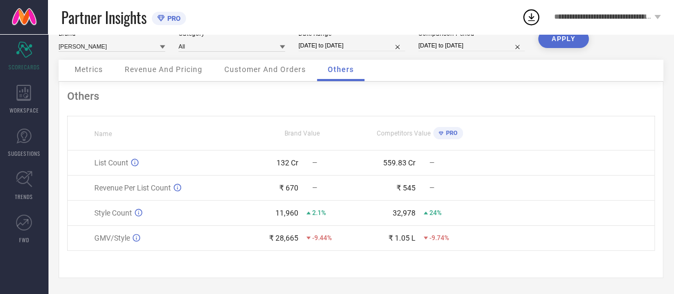
scroll to position [0, 0]
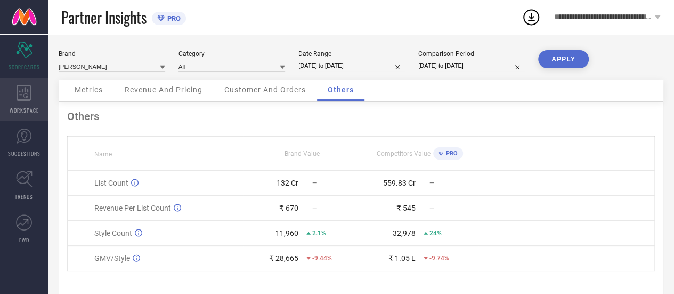
click at [29, 102] on div "WORKSPACE" at bounding box center [24, 99] width 48 height 43
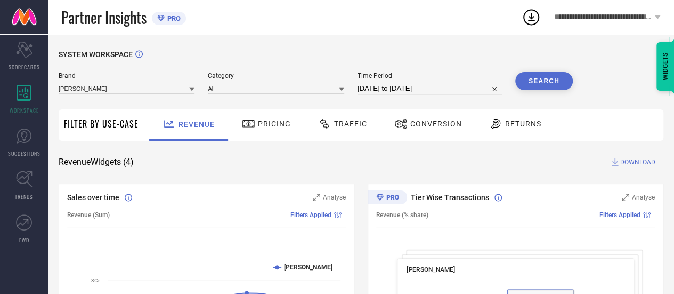
click at [623, 161] on span "DOWNLOAD" at bounding box center [637, 162] width 35 height 11
click at [529, 19] on icon at bounding box center [531, 16] width 19 height 19
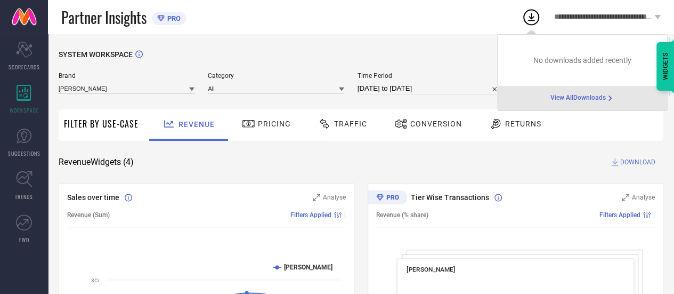
click at [578, 101] on span "View All Downloads" at bounding box center [577, 98] width 55 height 9
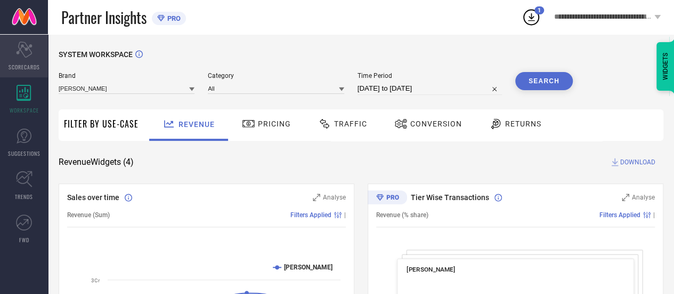
click at [30, 51] on icon at bounding box center [24, 50] width 16 height 16
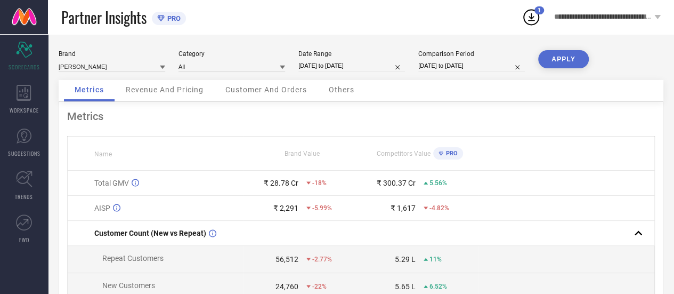
click at [440, 99] on div "Metrics Revenue And Pricing Customer And Orders Others" at bounding box center [361, 91] width 605 height 22
click at [336, 87] on span "Others" at bounding box center [342, 89] width 26 height 9
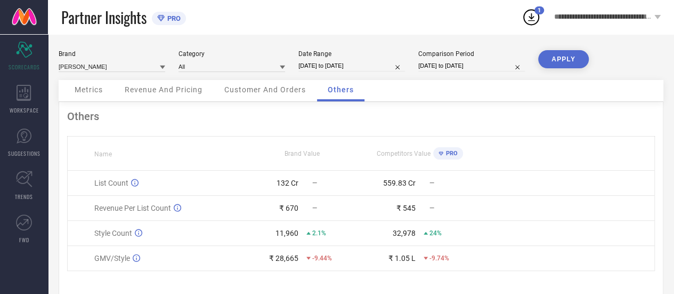
click at [100, 86] on span "Metrics" at bounding box center [89, 89] width 28 height 9
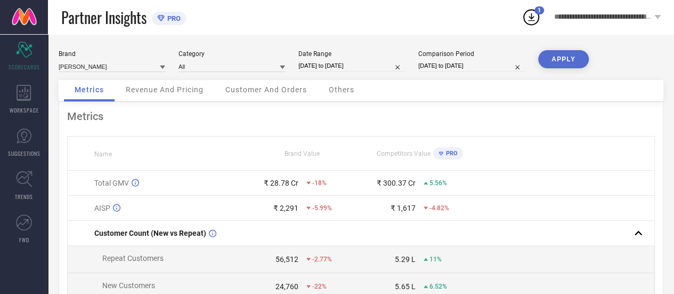
click at [631, 71] on div "Brand [PERSON_NAME] Category All Date Range [DATE] to [DATE] Comparison Period …" at bounding box center [361, 65] width 605 height 30
